Goal: Obtain resource: Download file/media

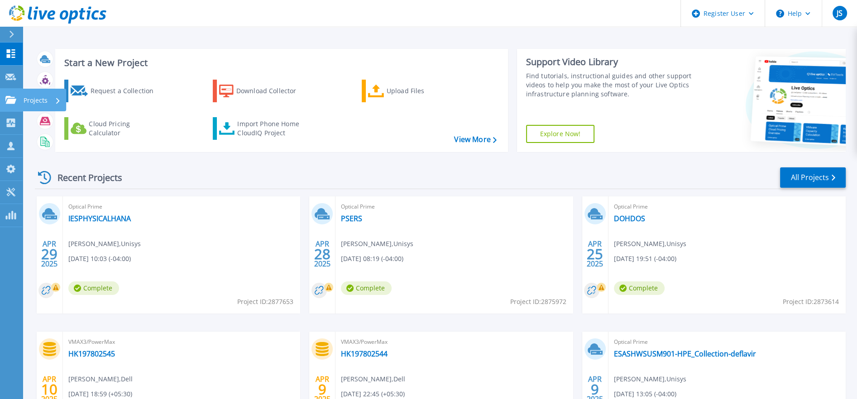
click at [63, 102] on div "Projects" at bounding box center [44, 100] width 44 height 23
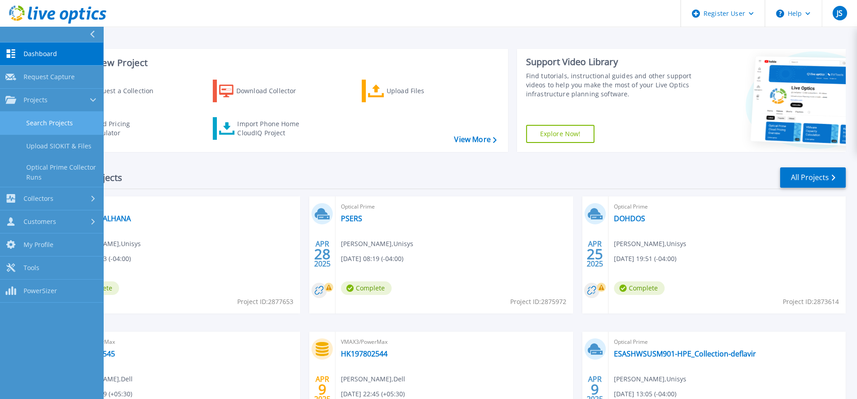
click at [53, 118] on link "Search Projects" at bounding box center [51, 123] width 103 height 23
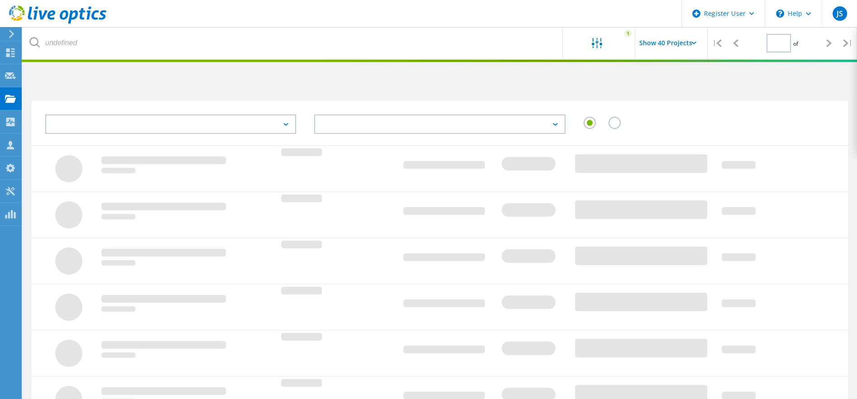
type input "1"
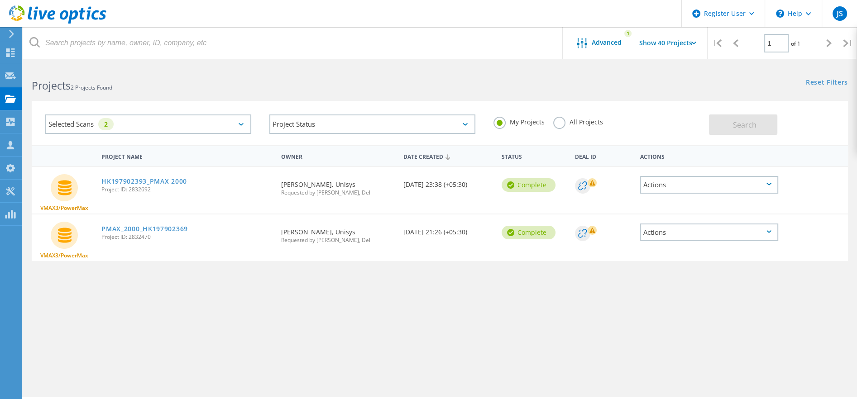
click at [238, 124] on div "Selected Scans 2" at bounding box center [148, 124] width 206 height 19
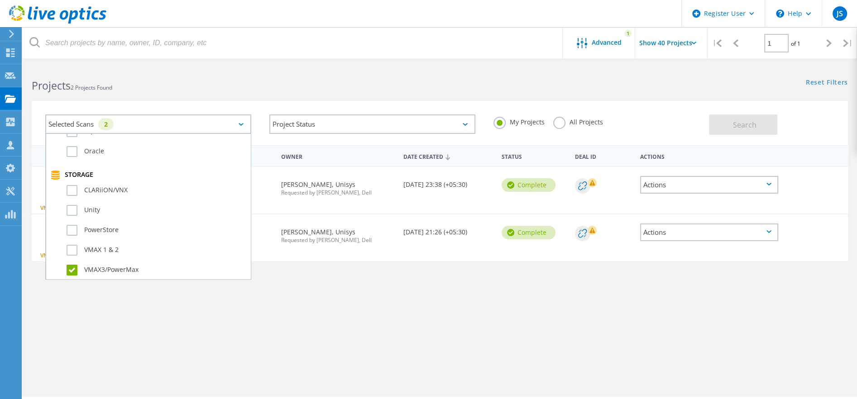
scroll to position [209, 0]
click at [74, 228] on label "VMAX3/PowerMax" at bounding box center [156, 233] width 179 height 11
click at [0, 0] on input "VMAX3/PowerMax" at bounding box center [0, 0] width 0 height 0
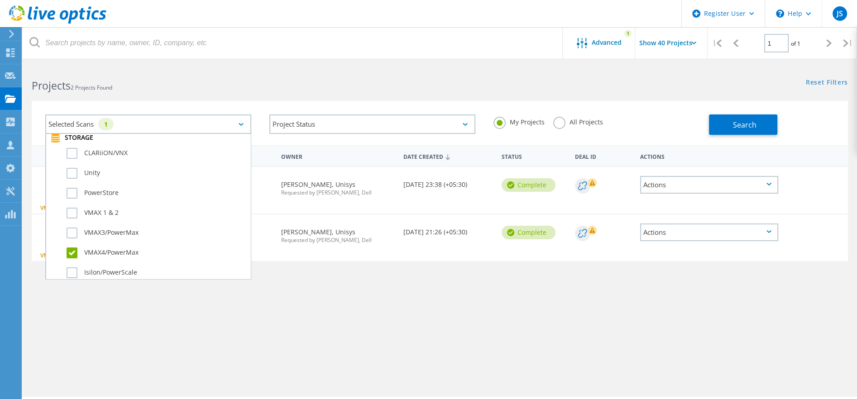
click at [71, 248] on label "VMAX4/PowerMax" at bounding box center [156, 253] width 179 height 11
click at [0, 0] on input "VMAX4/PowerMax" at bounding box center [0, 0] width 0 height 0
click at [292, 138] on div "Project Status In Progress Complete Published Anonymous Archived Error" at bounding box center [372, 124] width 224 height 38
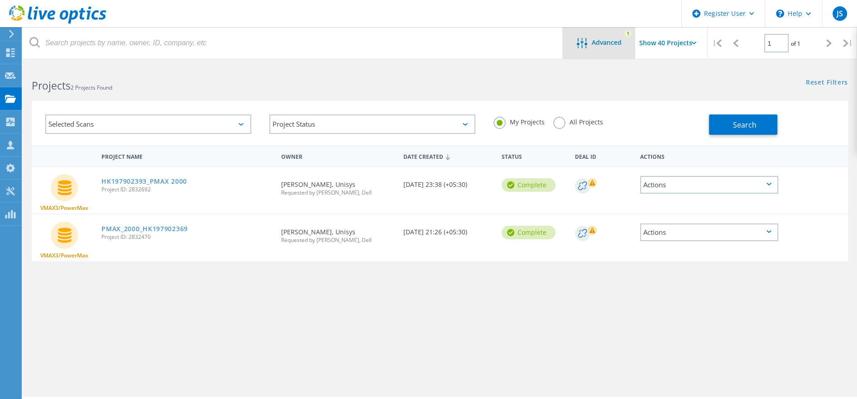
click at [614, 45] on span "Advanced" at bounding box center [607, 42] width 30 height 6
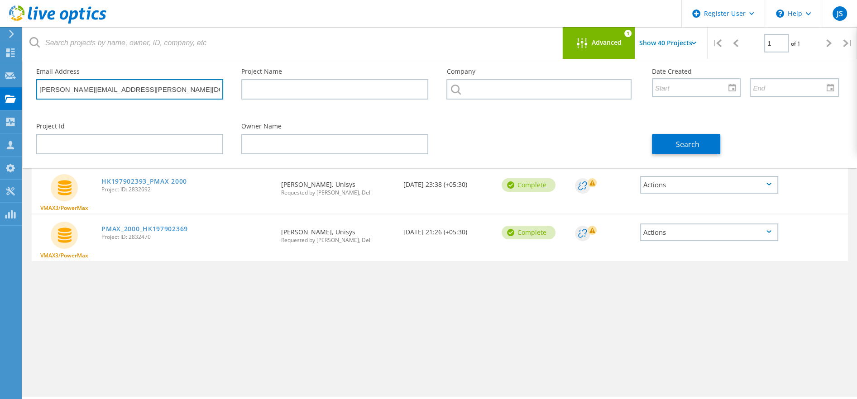
drag, startPoint x: 153, startPoint y: 88, endPoint x: -18, endPoint y: 72, distance: 172.4
click at [0, 72] on html "Register User \n Help Explore Helpful Articles Contact Support JS Dell User Joh…" at bounding box center [428, 212] width 857 height 424
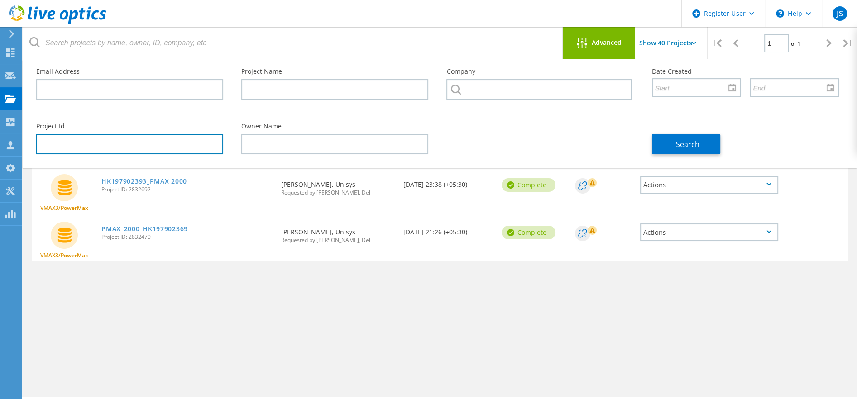
click at [145, 146] on input "text" at bounding box center [129, 144] width 187 height 20
paste input "2993266"
type input "2993266"
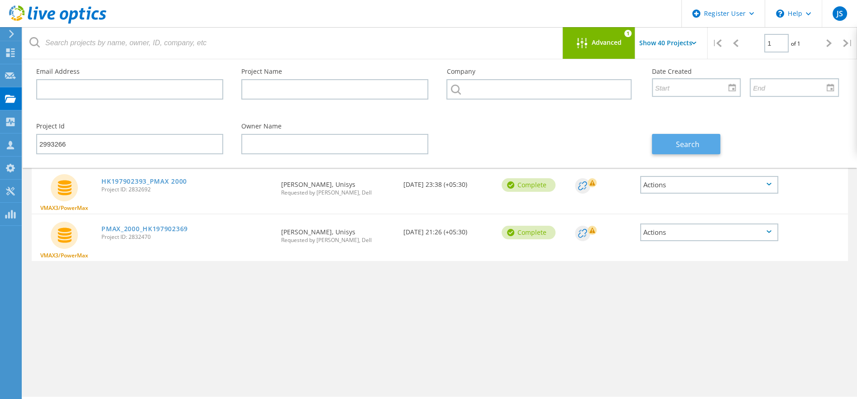
click at [687, 143] on span "Search" at bounding box center [688, 144] width 24 height 10
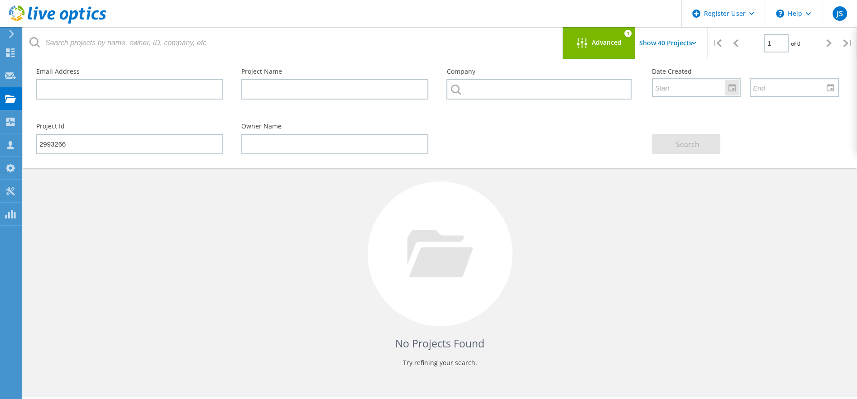
click at [734, 86] on div at bounding box center [732, 88] width 14 height 16
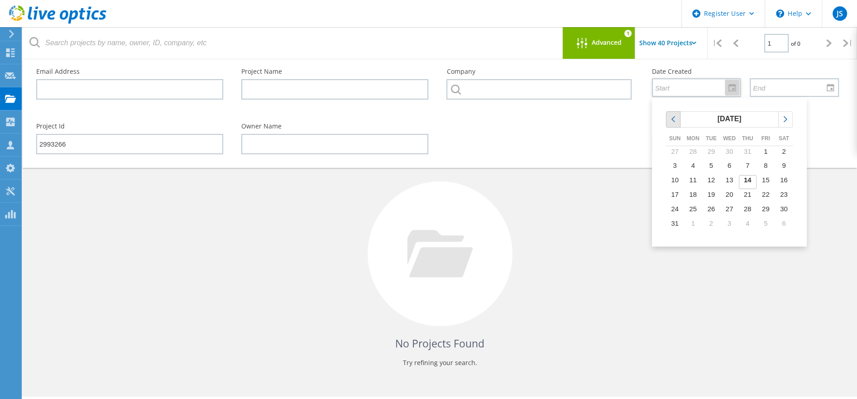
click at [679, 120] on div "chevronleft" at bounding box center [673, 119] width 14 height 15
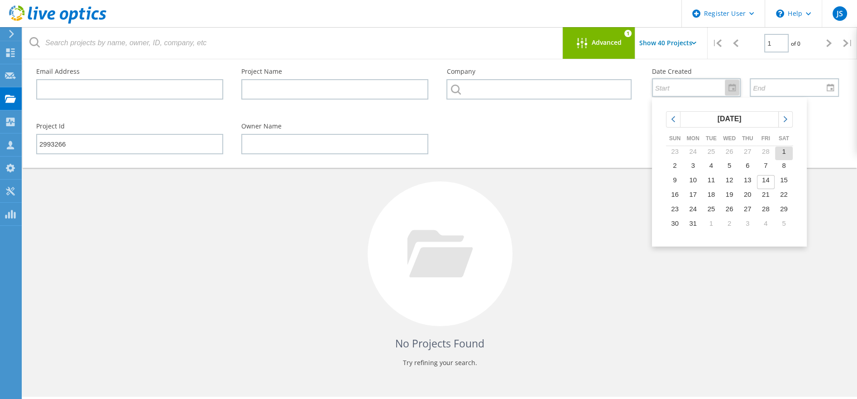
click at [783, 153] on span "1" at bounding box center [784, 152] width 4 height 8
type input "3/1/2025"
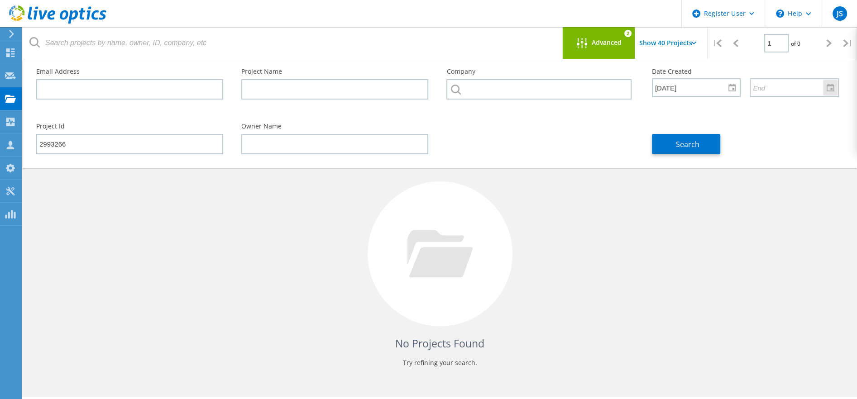
click at [830, 88] on div at bounding box center [830, 88] width 14 height 16
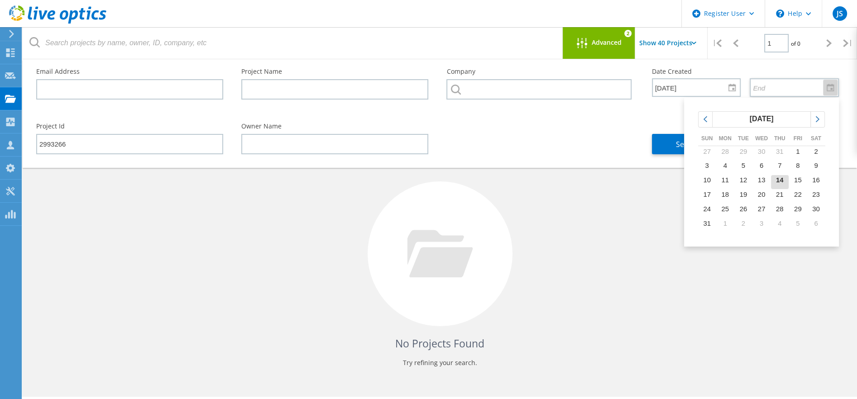
click at [786, 181] on td "14" at bounding box center [780, 182] width 18 height 14
type input "8/14/2025"
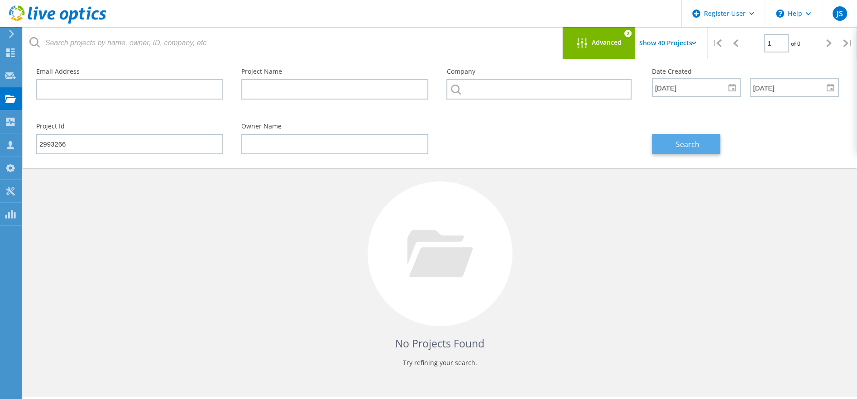
click at [690, 144] on span "Search" at bounding box center [688, 144] width 24 height 10
click at [822, 44] on div at bounding box center [829, 43] width 19 height 32
click at [655, 41] on input "Show 40 Projects" at bounding box center [680, 43] width 91 height 32
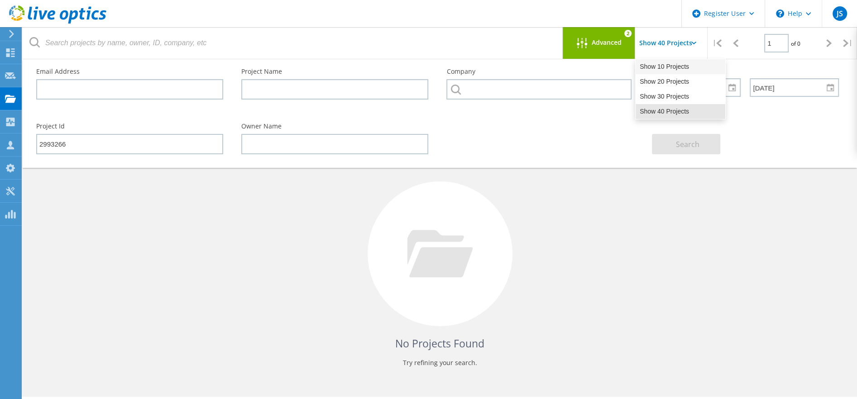
click at [659, 65] on div "Show 10 Projects" at bounding box center [681, 66] width 90 height 15
type input "Show 10 Projects"
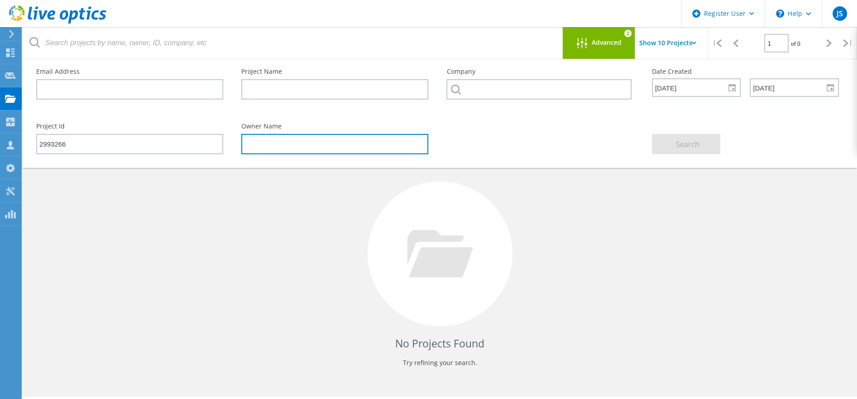
click at [307, 143] on input "text" at bounding box center [334, 144] width 187 height 20
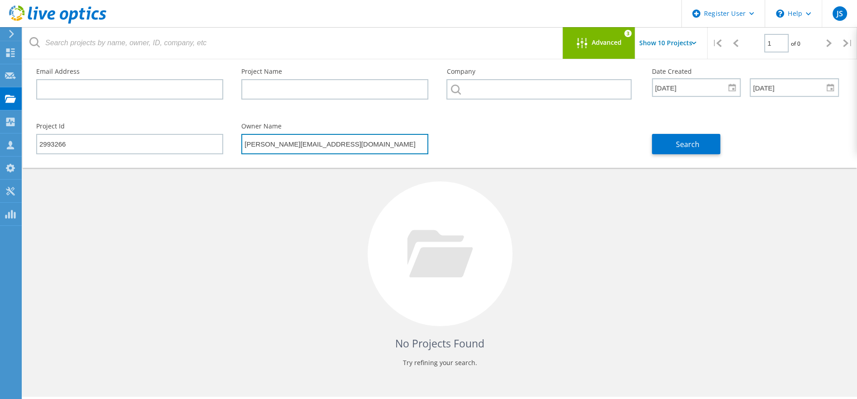
click at [275, 142] on input "pranv.bibr@DELL.COM" at bounding box center [334, 144] width 187 height 20
type input "pranv.bibrA@DELL.COM"
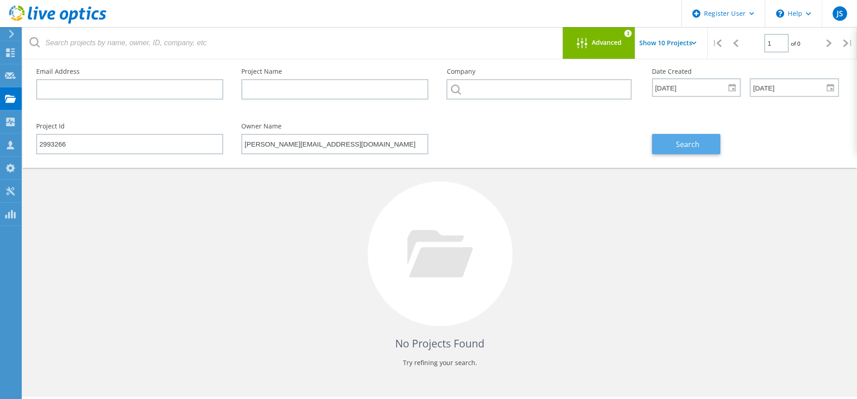
click at [687, 145] on span "Search" at bounding box center [688, 144] width 24 height 10
click at [594, 47] on div "Advanced" at bounding box center [599, 43] width 72 height 11
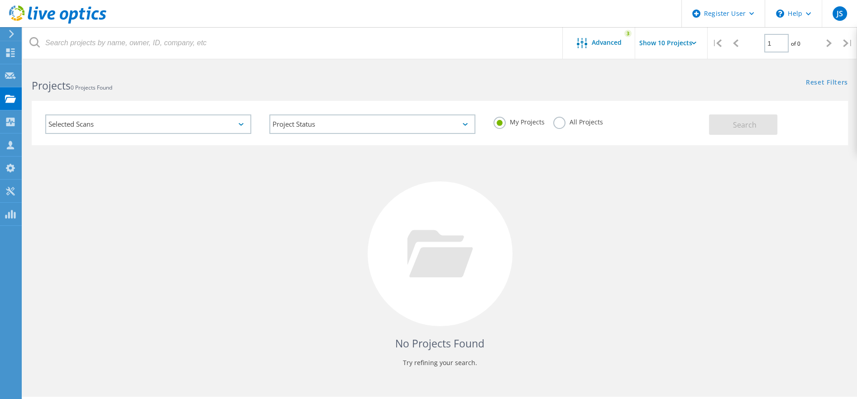
click at [560, 125] on label "All Projects" at bounding box center [577, 121] width 49 height 9
click at [0, 0] on input "All Projects" at bounding box center [0, 0] width 0 height 0
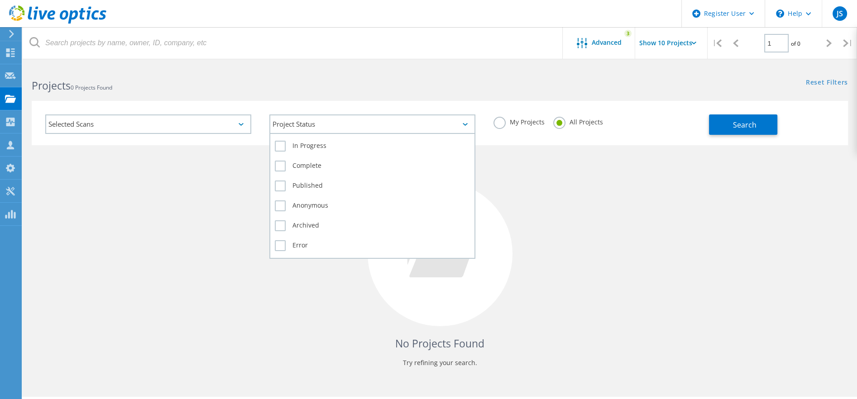
click at [466, 125] on icon at bounding box center [465, 124] width 5 height 3
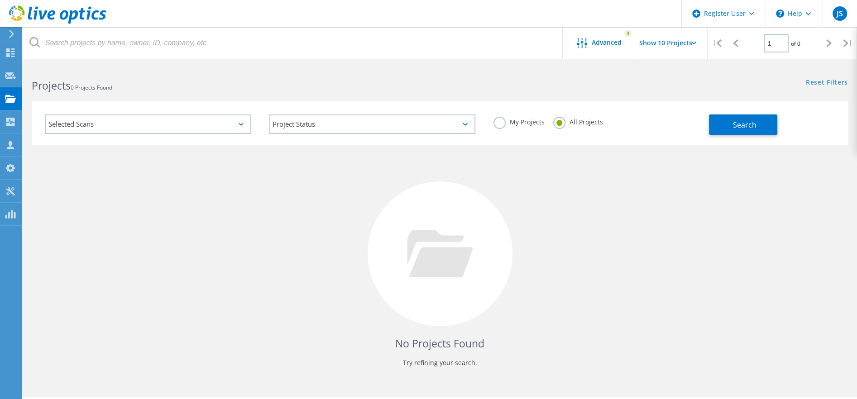
click at [532, 213] on div "No Projects Found Try refining your search." at bounding box center [440, 262] width 816 height 234
click at [599, 43] on span "Advanced" at bounding box center [607, 42] width 30 height 6
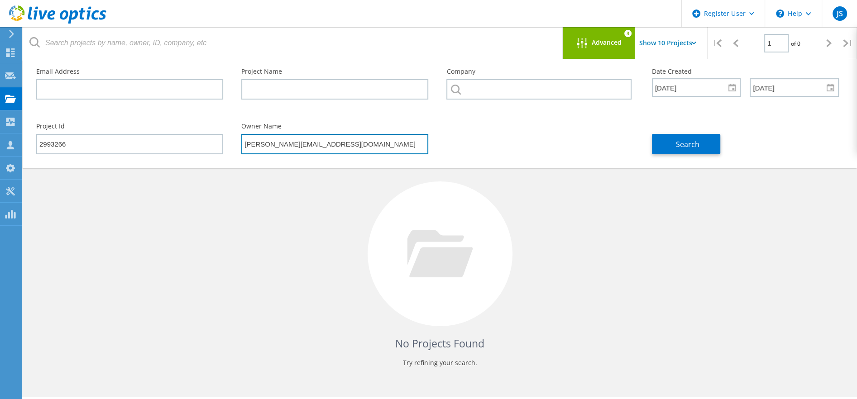
drag, startPoint x: 326, startPoint y: 142, endPoint x: 194, endPoint y: 144, distance: 132.2
click at [194, 144] on div "Project Id 2993266 Owner Name pranv.bibrA@DELL.COM Search" at bounding box center [437, 138] width 821 height 49
click at [590, 43] on div at bounding box center [584, 43] width 15 height 11
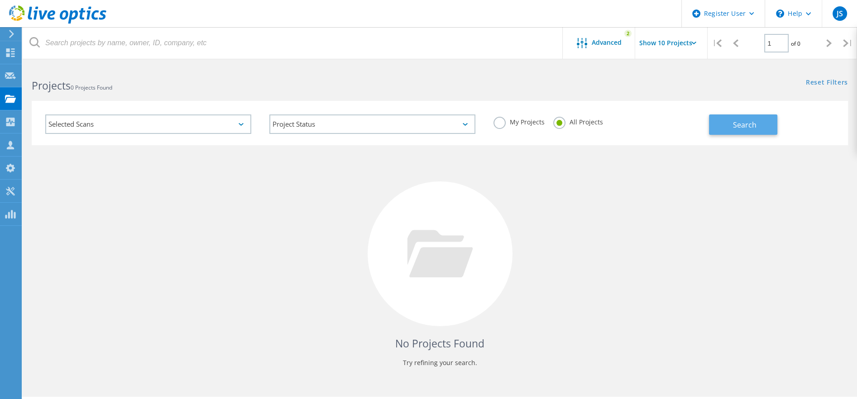
click at [741, 122] on span "Search" at bounding box center [745, 125] width 24 height 10
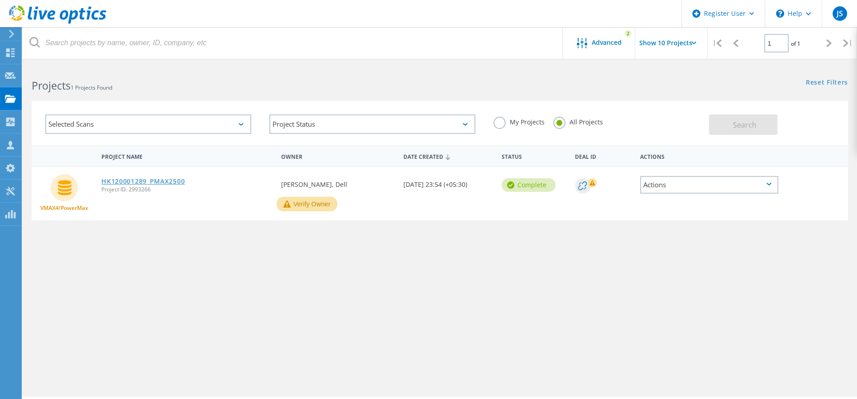
click at [152, 179] on link "HK120001289_PMAX2500" at bounding box center [142, 181] width 83 height 6
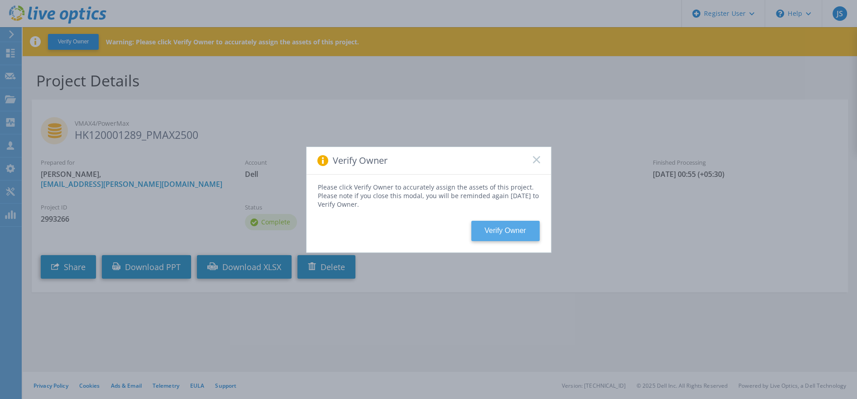
click at [500, 233] on button "Verify Owner" at bounding box center [505, 231] width 68 height 20
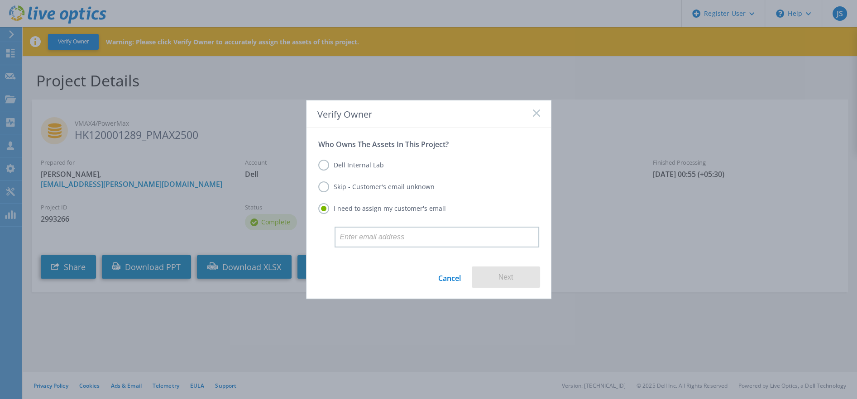
click at [321, 187] on label "Skip - Customer's email unknown" at bounding box center [376, 187] width 116 height 11
click at [0, 0] on input "Skip - Customer's email unknown" at bounding box center [0, 0] width 0 height 0
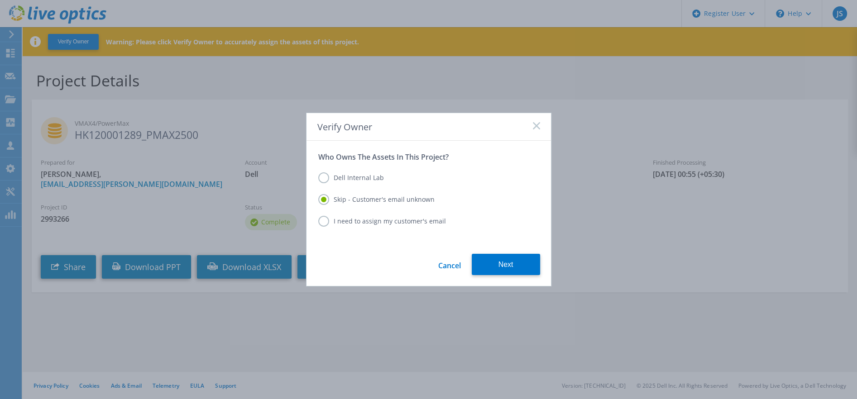
click at [496, 261] on button "Next" at bounding box center [506, 264] width 68 height 21
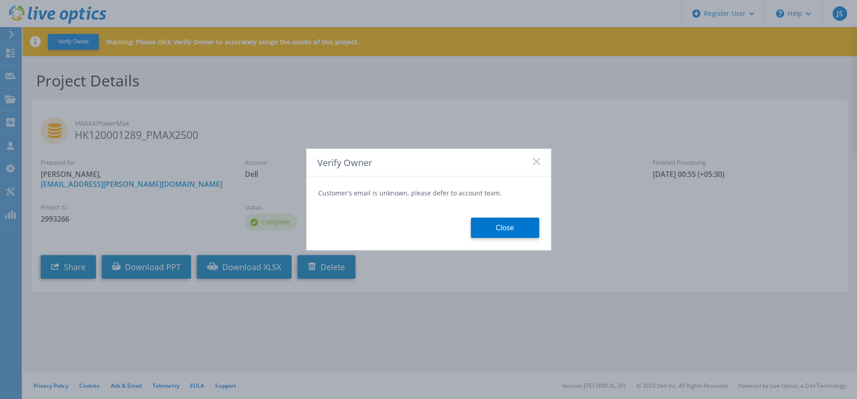
click at [499, 222] on button "Close" at bounding box center [505, 228] width 68 height 20
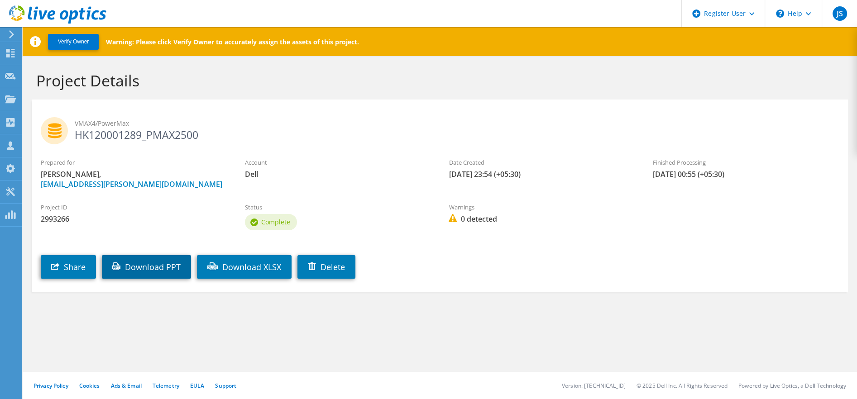
click at [141, 272] on link "Download PPT" at bounding box center [146, 267] width 89 height 24
click at [169, 387] on link "Telemetry" at bounding box center [166, 386] width 27 height 8
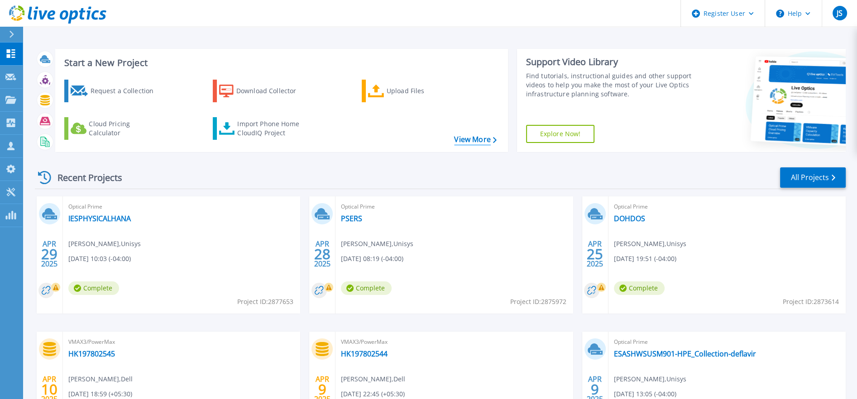
click at [470, 140] on link "View More" at bounding box center [475, 139] width 42 height 9
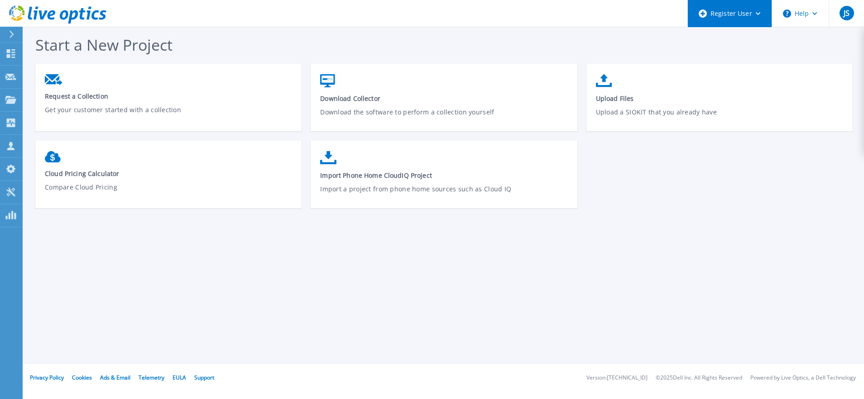
click at [756, 10] on div "Register User" at bounding box center [730, 13] width 84 height 27
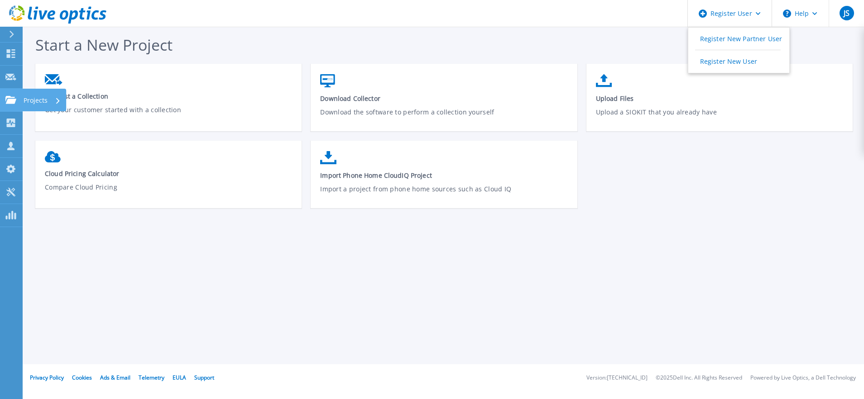
click at [55, 99] on div "Projects" at bounding box center [42, 101] width 37 height 24
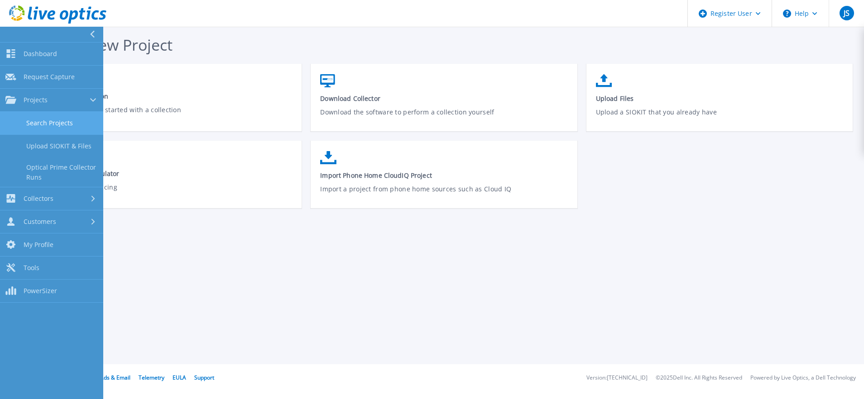
click at [45, 115] on link "Search Projects" at bounding box center [51, 123] width 103 height 23
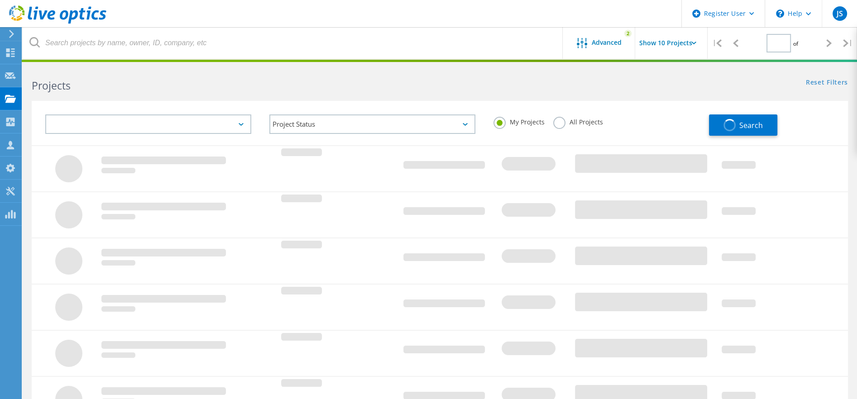
type input "1"
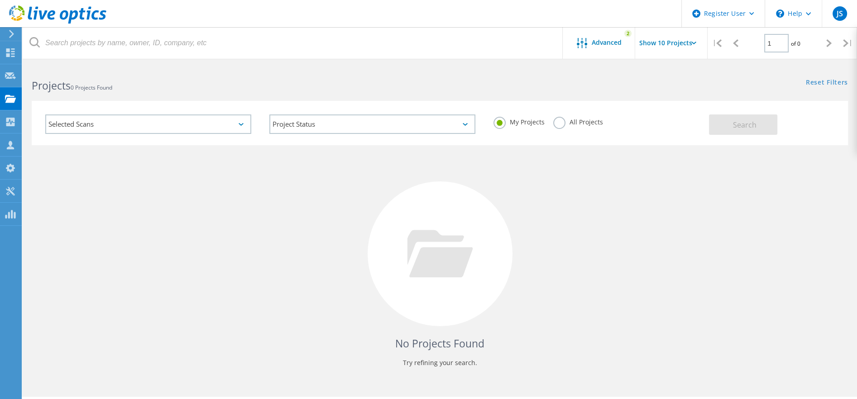
click at [556, 121] on label "All Projects" at bounding box center [577, 121] width 49 height 9
click at [0, 0] on input "All Projects" at bounding box center [0, 0] width 0 height 0
click at [745, 126] on span "Search" at bounding box center [745, 125] width 24 height 10
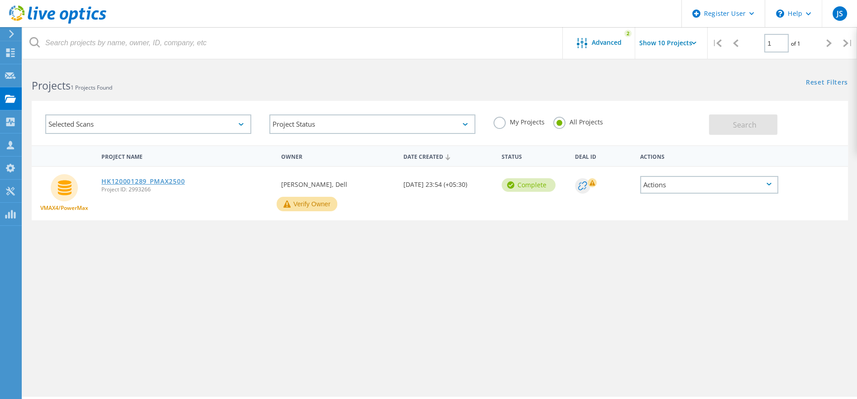
click at [157, 181] on link "HK120001289_PMAX2500" at bounding box center [142, 181] width 83 height 6
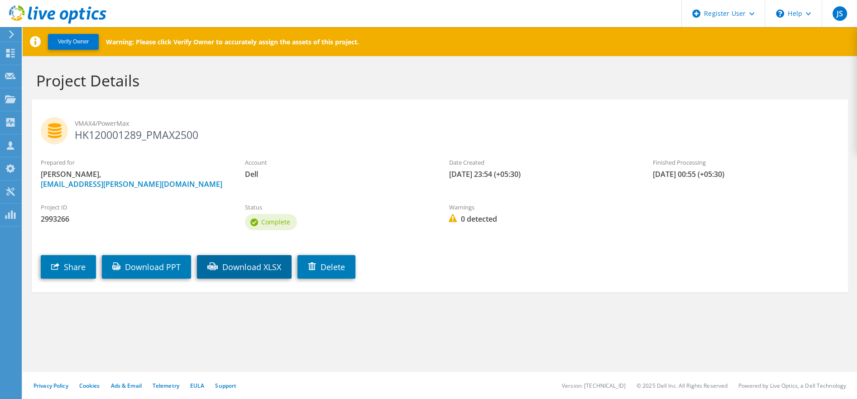
click at [255, 265] on link "Download XLSX" at bounding box center [244, 267] width 95 height 24
